Goal: Task Accomplishment & Management: Use online tool/utility

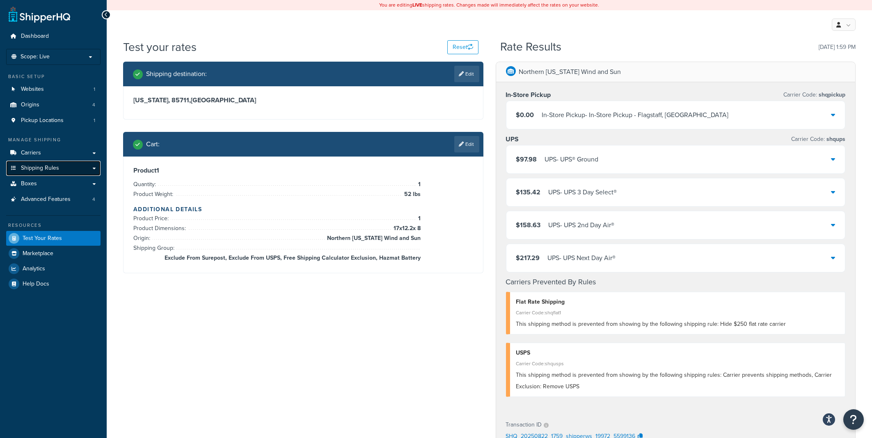
click at [60, 168] on link "Shipping Rules" at bounding box center [53, 168] width 94 height 15
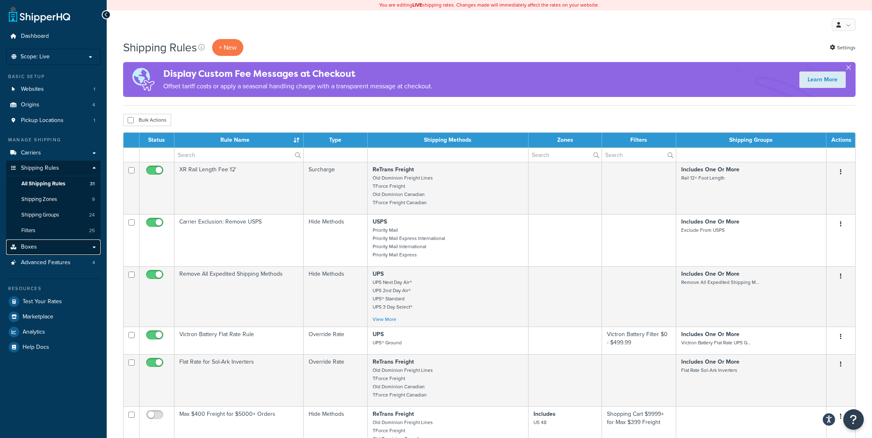
click at [38, 248] on link "Boxes" at bounding box center [53, 246] width 94 height 15
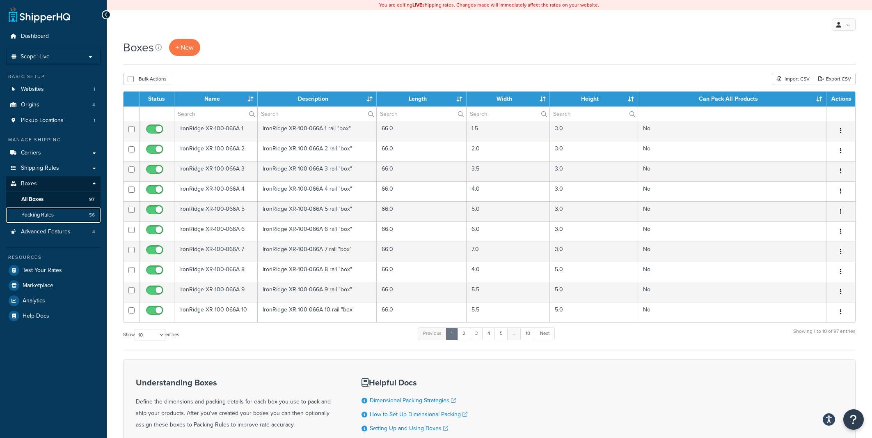
click at [38, 214] on span "Packing Rules" at bounding box center [37, 214] width 32 height 7
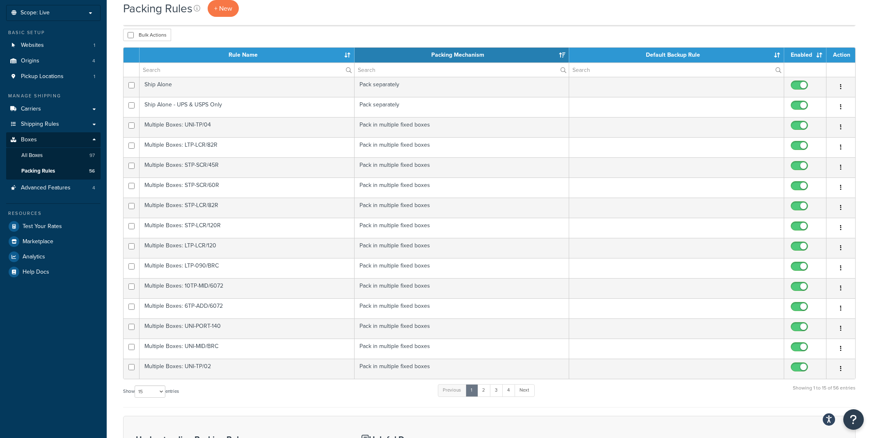
scroll to position [217, 0]
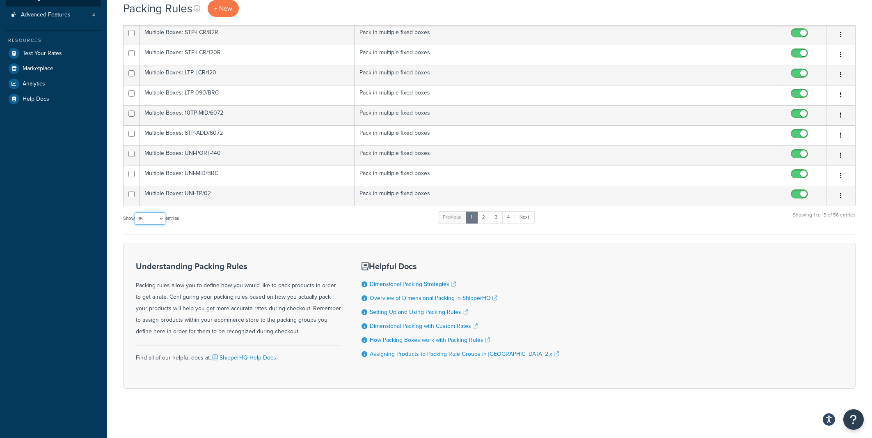
click at [135, 212] on select "10 15 25 50 100" at bounding box center [150, 218] width 31 height 12
select select "100"
click option "100" at bounding box center [0, 0] width 0 height 0
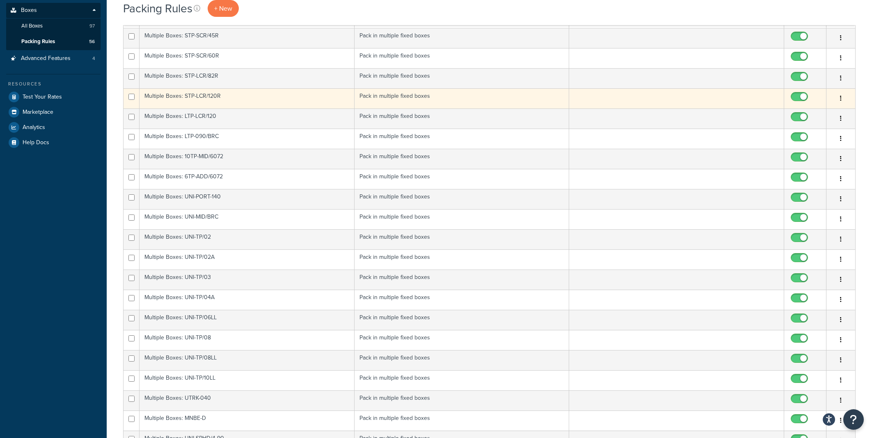
scroll to position [0, 0]
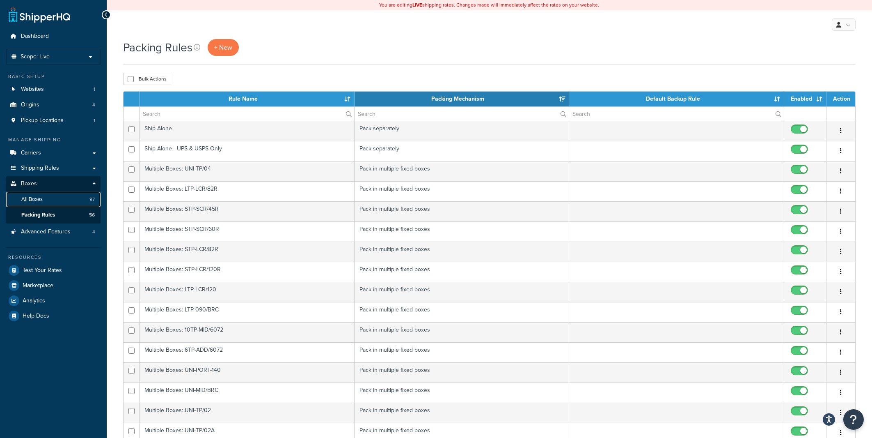
click at [69, 197] on link "All Boxes 97" at bounding box center [53, 199] width 94 height 15
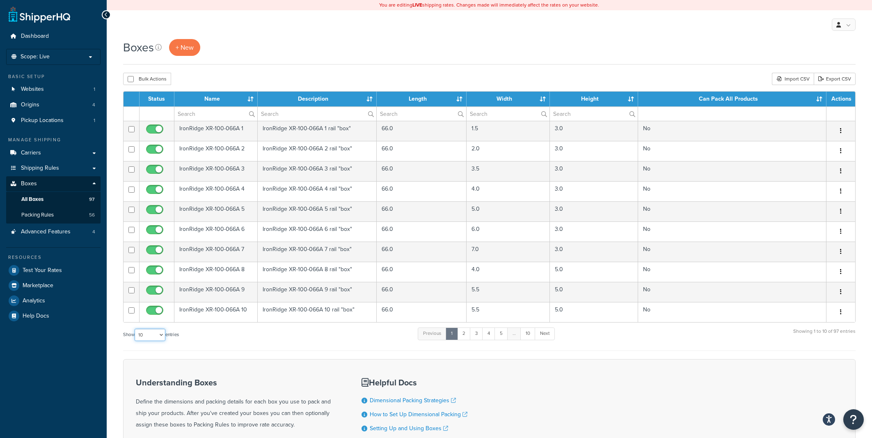
click at [135, 328] on select "10 15 25 50 100 1000" at bounding box center [150, 334] width 31 height 12
select select "1000"
click option "1000" at bounding box center [0, 0] width 0 height 0
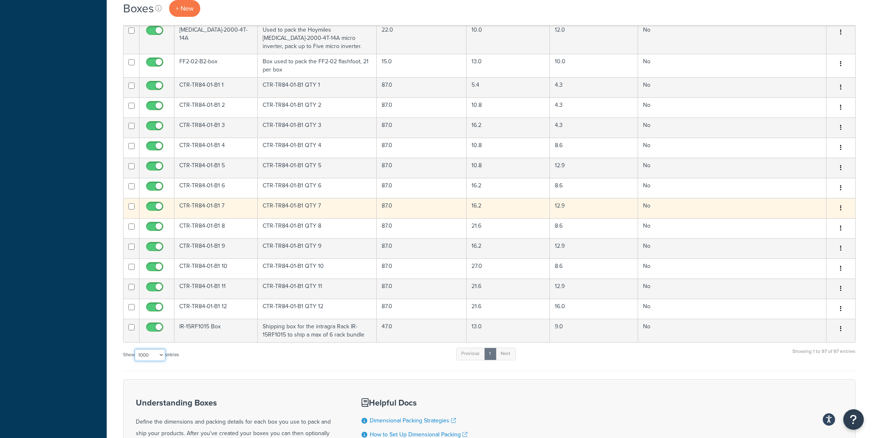
scroll to position [1892, 0]
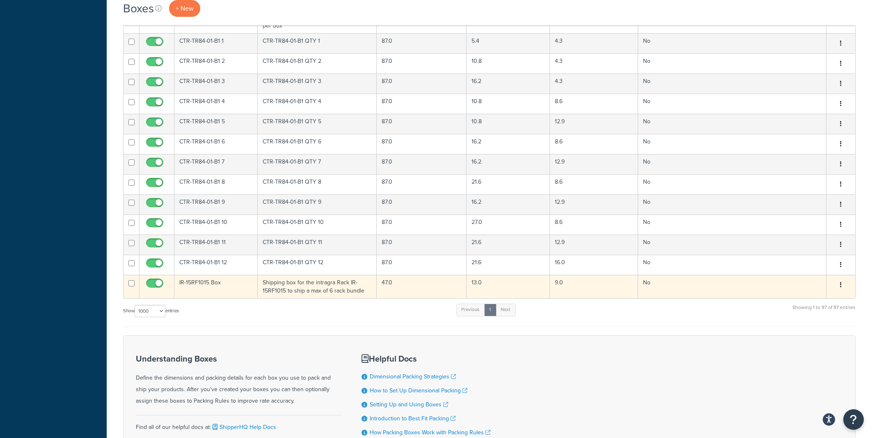
click at [228, 298] on td "IR-15RF1015 Box" at bounding box center [215, 286] width 83 height 23
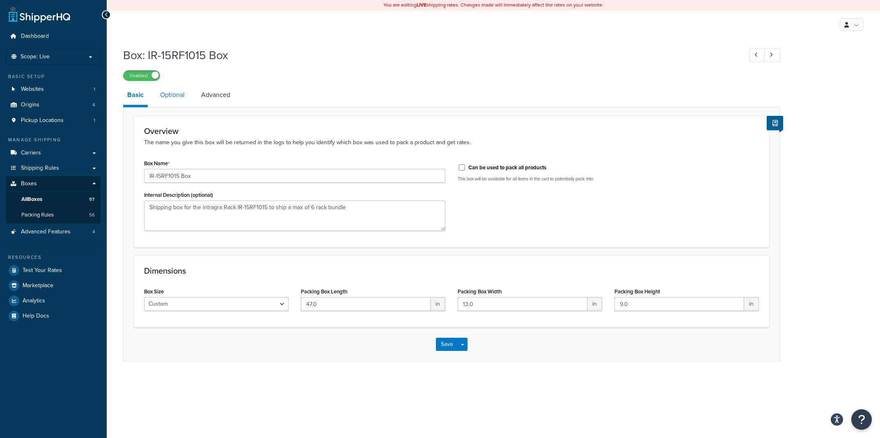
click at [175, 94] on link "Optional" at bounding box center [172, 95] width 33 height 20
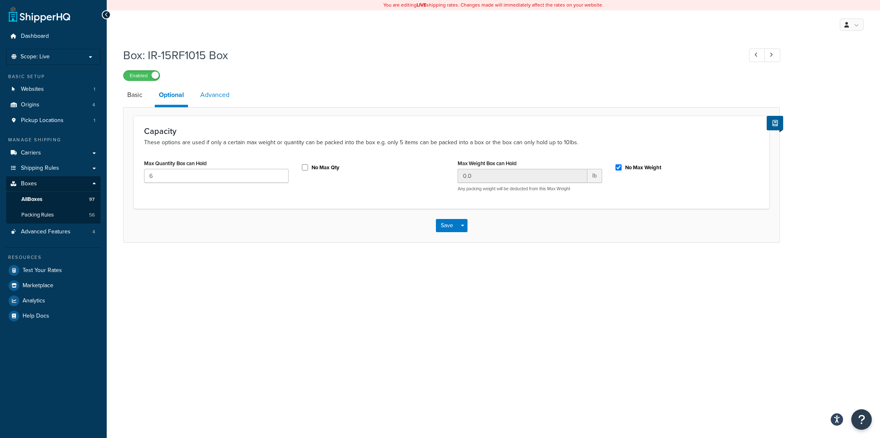
click at [208, 95] on link "Advanced" at bounding box center [214, 95] width 37 height 20
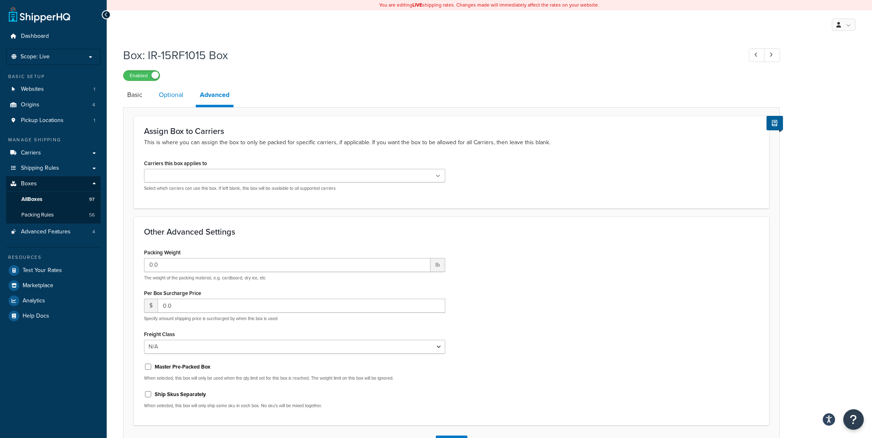
click at [177, 100] on link "Optional" at bounding box center [171, 95] width 33 height 20
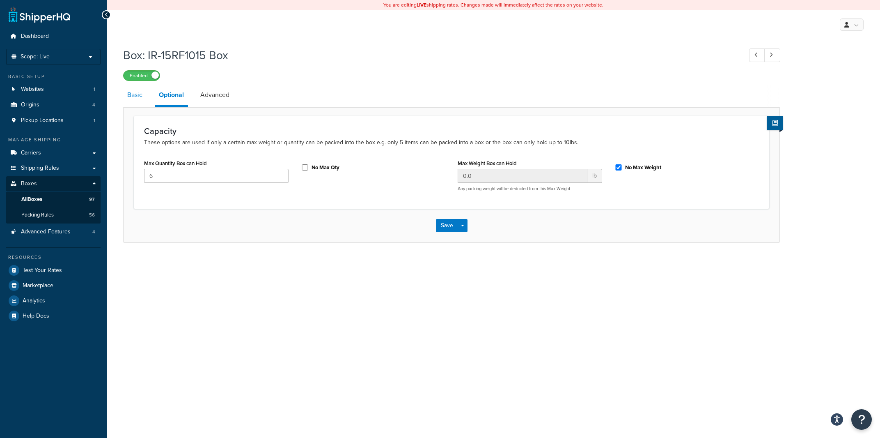
click at [147, 103] on link "Basic" at bounding box center [134, 95] width 23 height 20
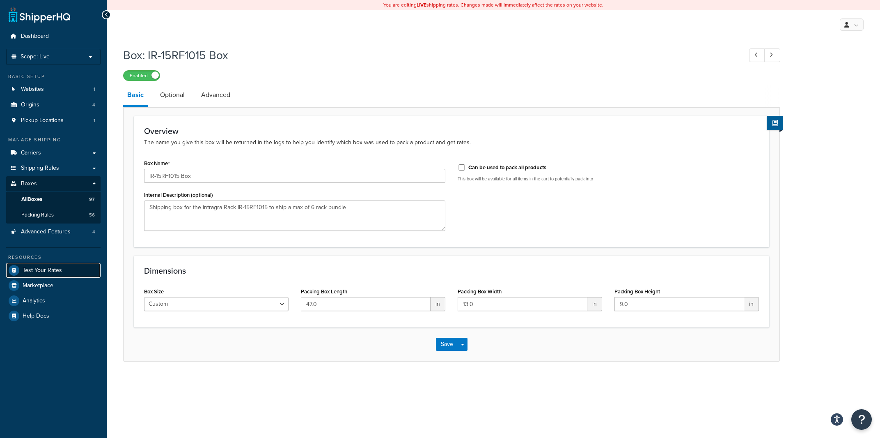
click at [48, 271] on span "Test Your Rates" at bounding box center [42, 270] width 39 height 7
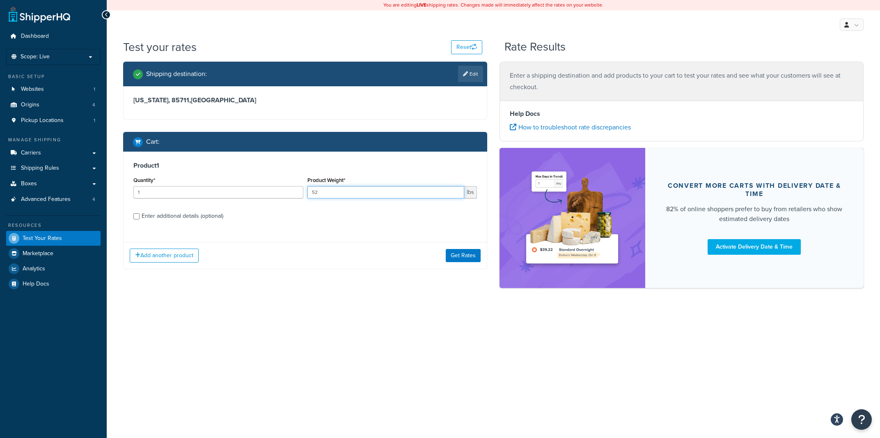
drag, startPoint x: 328, startPoint y: 193, endPoint x: 309, endPoint y: 193, distance: 18.5
click at [309, 193] on input "52" at bounding box center [386, 192] width 157 height 12
type input "10"
click at [149, 214] on div "Enter additional details (optional)" at bounding box center [183, 215] width 82 height 11
click at [140, 214] on input "Enter additional details (optional)" at bounding box center [136, 216] width 6 height 6
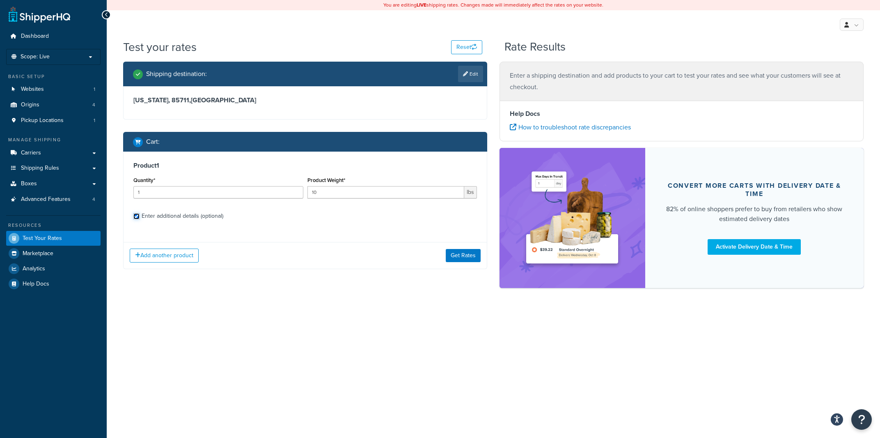
checkbox input "true"
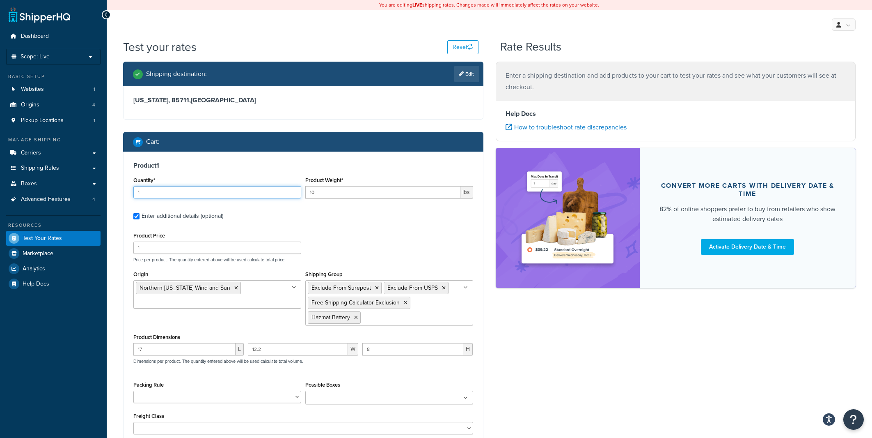
drag, startPoint x: 139, startPoint y: 189, endPoint x: 120, endPoint y: 189, distance: 18.5
click at [133, 189] on input "1" at bounding box center [217, 192] width 168 height 12
type input "15"
click at [355, 317] on icon at bounding box center [356, 317] width 4 height 5
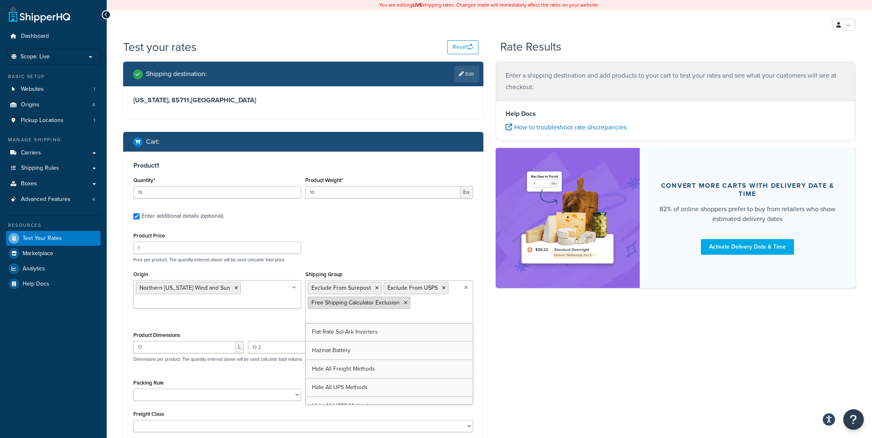
click at [404, 303] on icon at bounding box center [406, 302] width 4 height 5
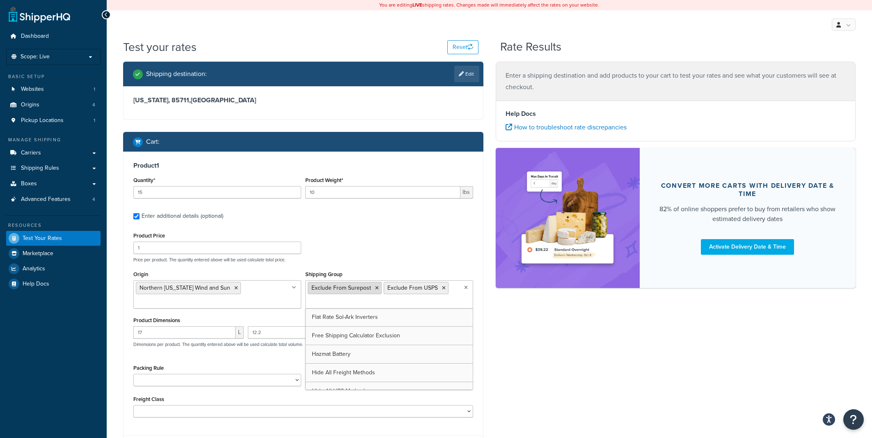
click at [377, 287] on icon at bounding box center [377, 287] width 4 height 5
click at [365, 288] on li "Exclude From USPS" at bounding box center [340, 288] width 65 height 12
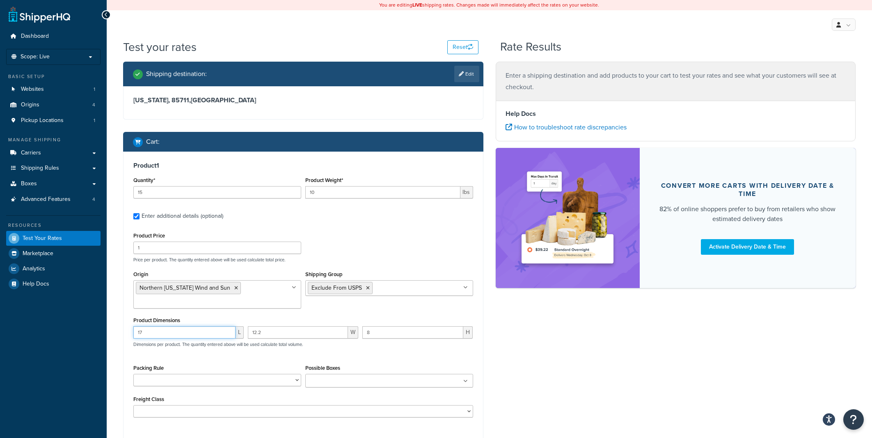
drag, startPoint x: 151, startPoint y: 332, endPoint x: 119, endPoint y: 334, distance: 31.7
click at [133, 333] on input "17" at bounding box center [184, 332] width 102 height 12
type input "47"
type input "13"
type input "9"
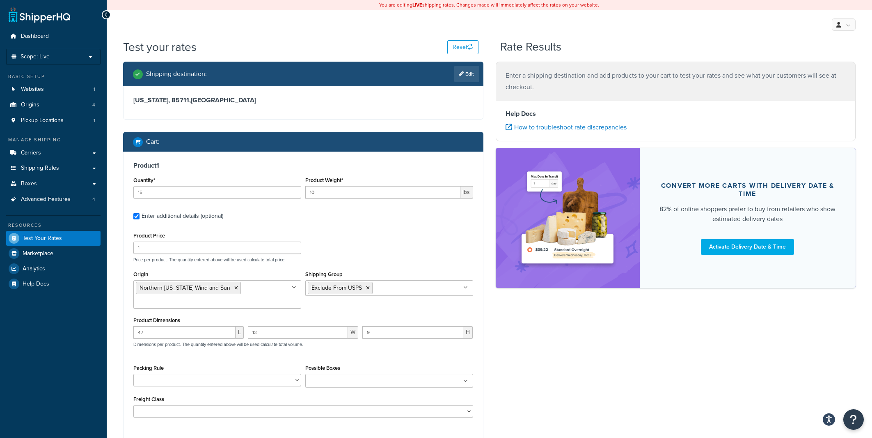
click at [326, 378] on ul at bounding box center [389, 381] width 168 height 14
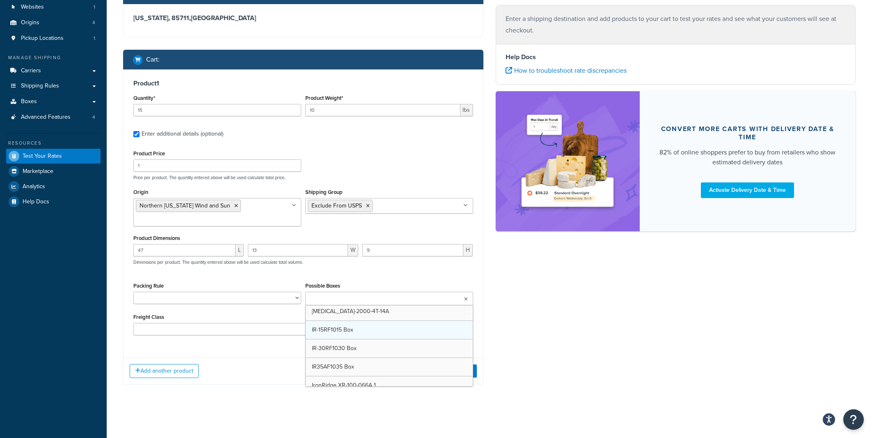
scroll to position [78, 0]
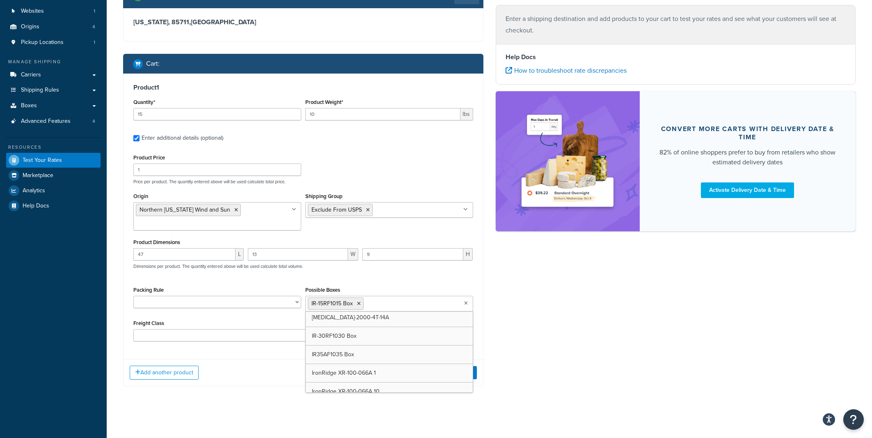
click at [556, 341] on div "Shipping destination : Edit Arizona, 85711 , United States Cart : Product 1 Qua…" at bounding box center [489, 191] width 745 height 414
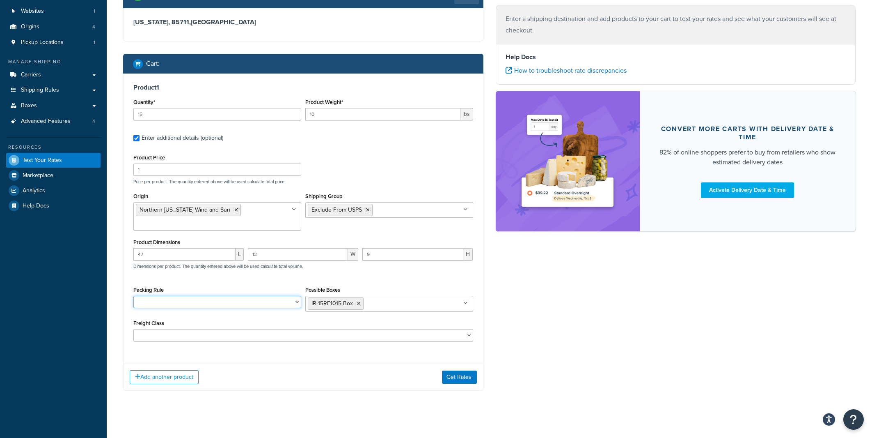
click at [133, 296] on select "CTR-TR84-01-B1 IronRidge XR-100-066A IronRidge XR-100-084A IronRidge XR-100-102…" at bounding box center [217, 302] width 168 height 12
click at [294, 307] on select "CTR-TR84-01-B1 IronRidge XR-100-066A IronRidge XR-100-084A IronRidge XR-100-102…" at bounding box center [217, 302] width 168 height 12
click at [459, 374] on button "Get Rates" at bounding box center [459, 376] width 35 height 13
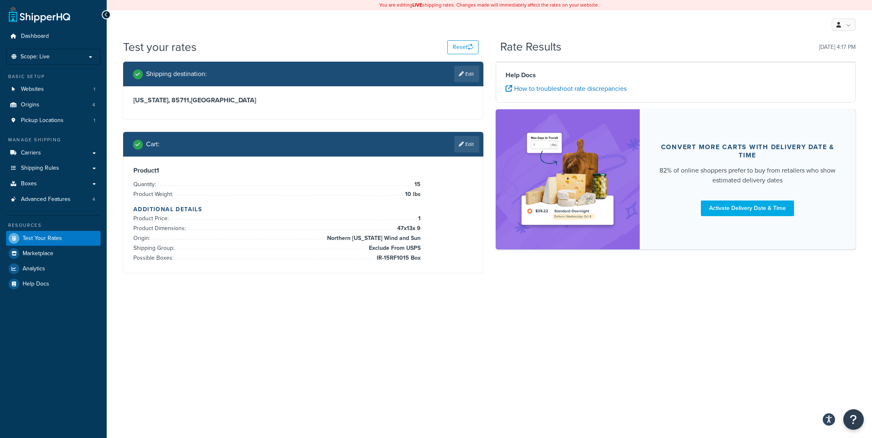
scroll to position [0, 0]
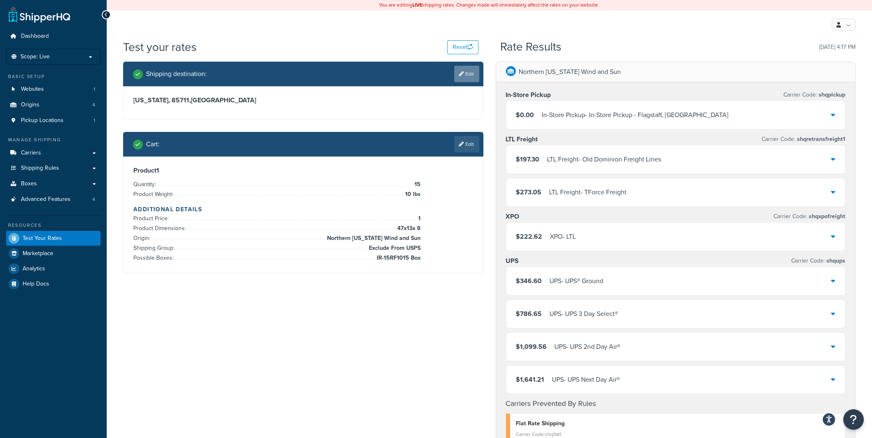
click at [467, 72] on link "Edit" at bounding box center [467, 74] width 25 height 16
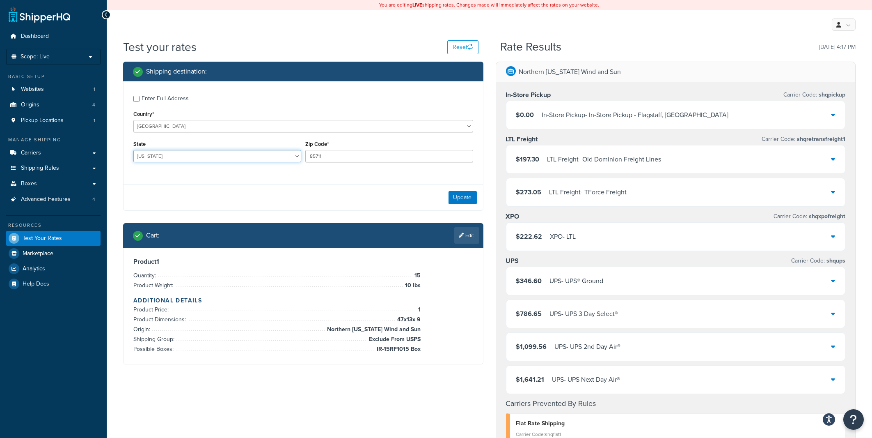
click at [133, 150] on select "Alabama Alaska American Samoa Arizona Arkansas Armed Forces Americas Armed Forc…" at bounding box center [217, 156] width 168 height 12
select select "PA"
click option "Pennsylvania" at bounding box center [0, 0] width 0 height 0
drag, startPoint x: 312, startPoint y: 156, endPoint x: 299, endPoint y: 154, distance: 13.0
click at [305, 154] on input "85711" at bounding box center [389, 156] width 168 height 12
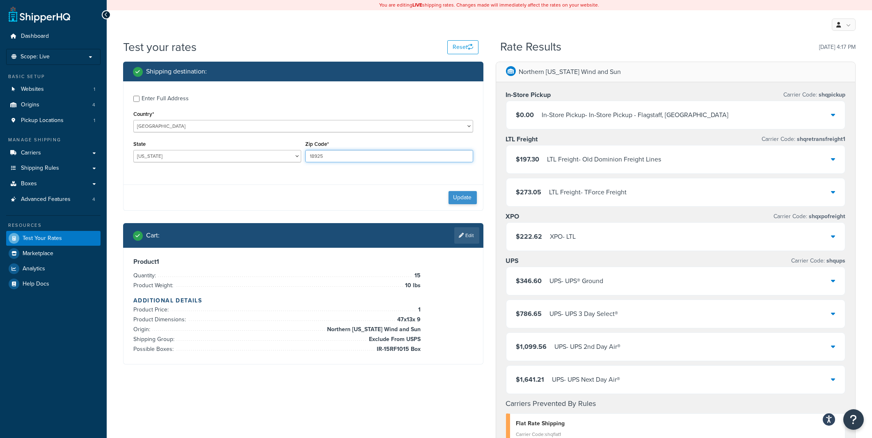
type input "18925"
click at [461, 196] on button "Update" at bounding box center [463, 197] width 28 height 13
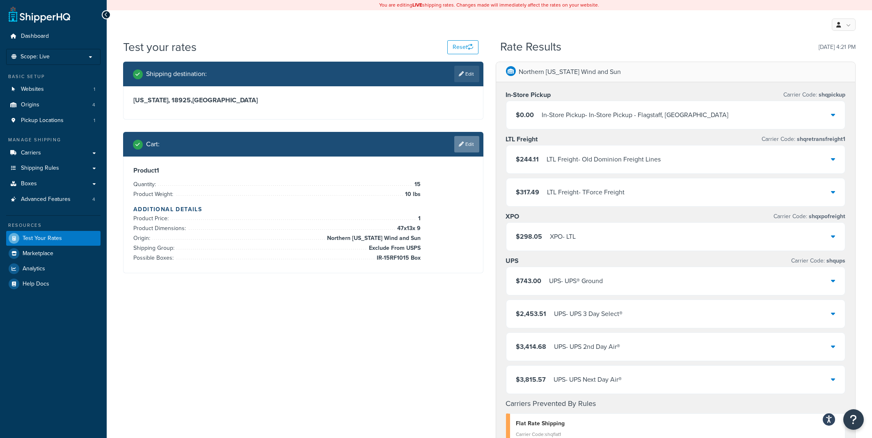
click at [471, 146] on link "Edit" at bounding box center [467, 144] width 25 height 16
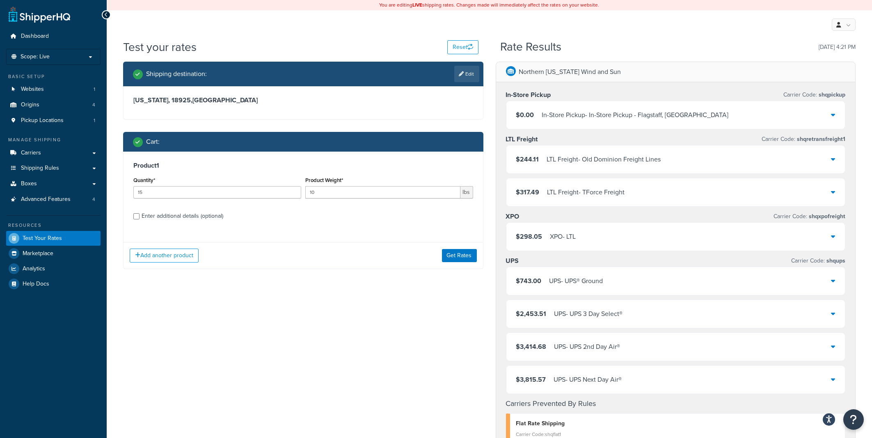
click at [149, 216] on div "Enter additional details (optional)" at bounding box center [183, 215] width 82 height 11
click at [140, 216] on input "Enter additional details (optional)" at bounding box center [136, 216] width 6 height 6
checkbox input "true"
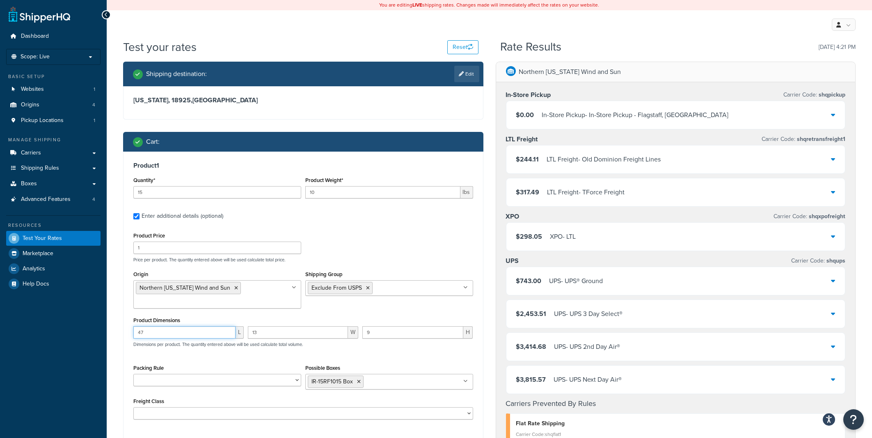
drag, startPoint x: 179, startPoint y: 333, endPoint x: 115, endPoint y: 334, distance: 64.5
click at [133, 334] on input "47" at bounding box center [184, 332] width 102 height 12
click at [248, 335] on input "13" at bounding box center [298, 332] width 100 height 12
drag, startPoint x: 383, startPoint y: 331, endPoint x: 367, endPoint y: 331, distance: 16.0
click at [367, 331] on input "9" at bounding box center [413, 332] width 101 height 12
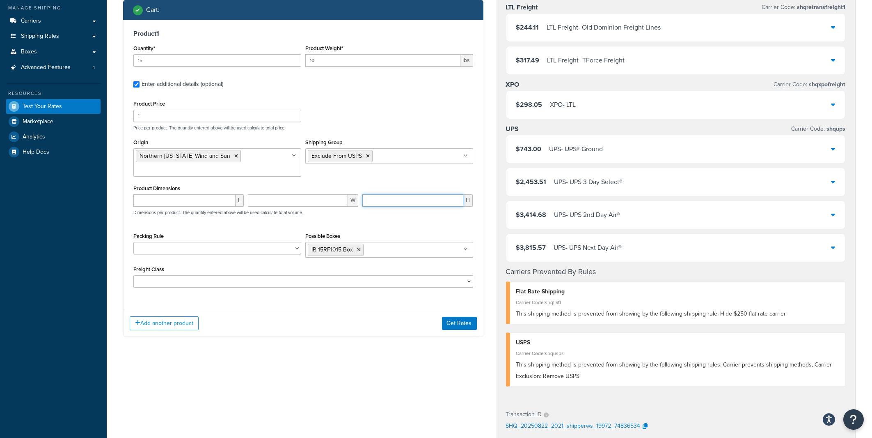
scroll to position [176, 0]
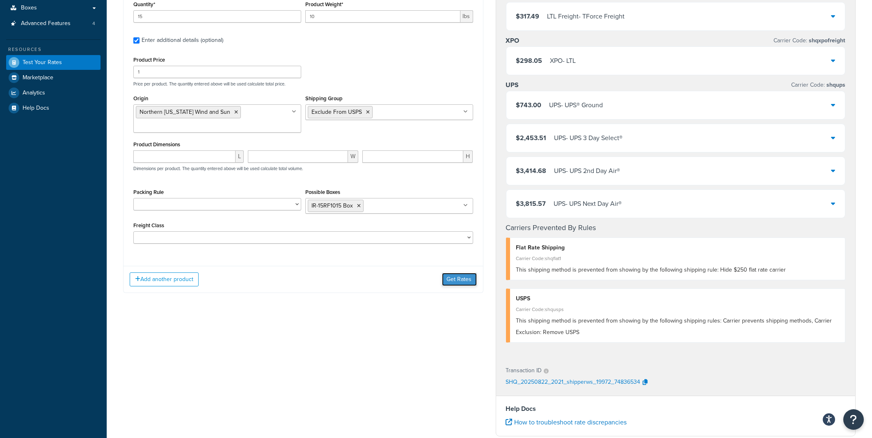
click at [454, 284] on button "Get Rates" at bounding box center [459, 279] width 35 height 13
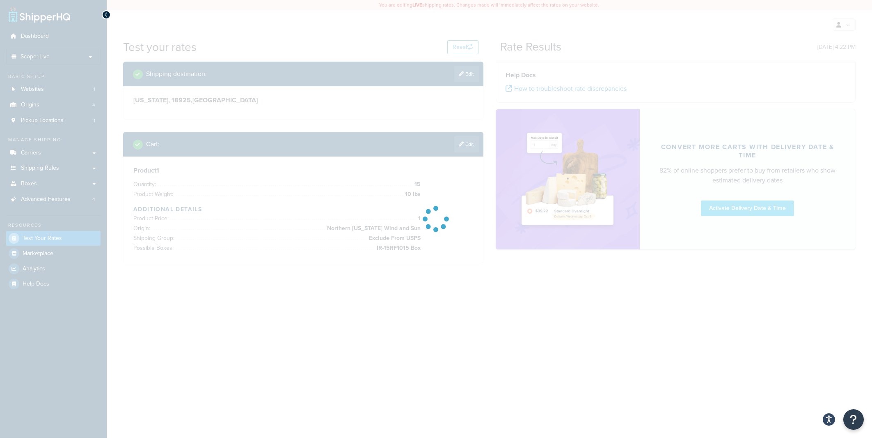
scroll to position [0, 0]
